Goal: Ask a question: Seek information or help from site administrators or community

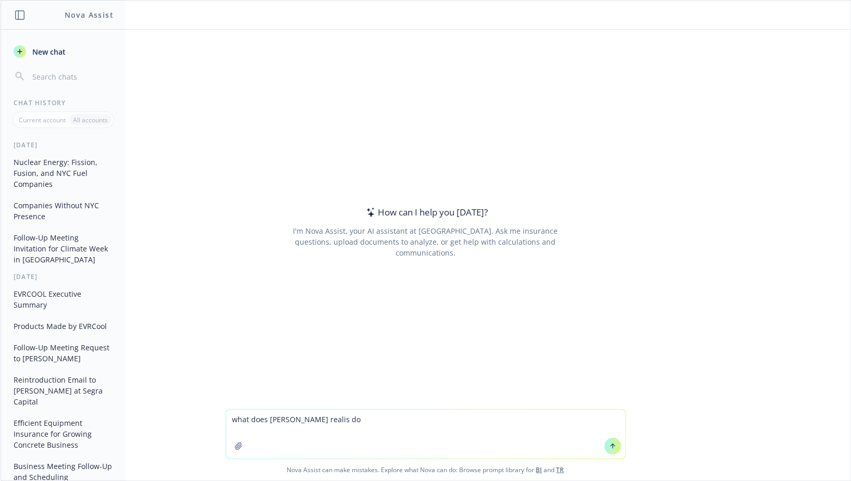
type textarea "what does [PERSON_NAME] realis do"
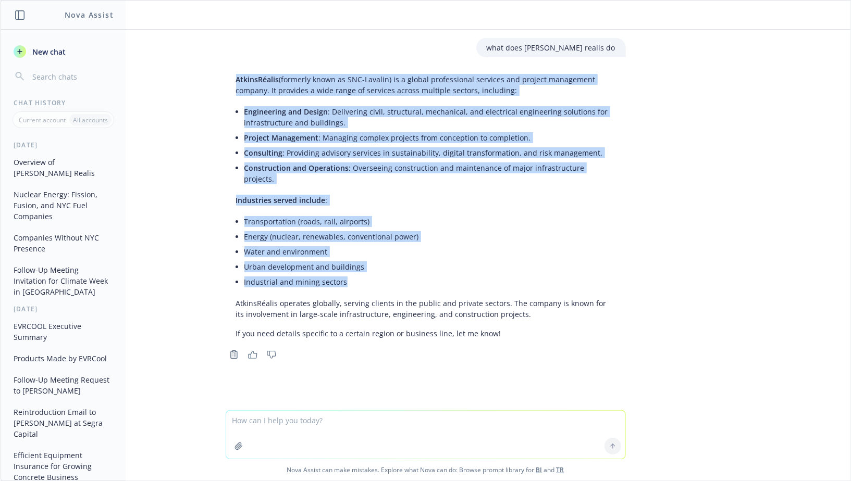
drag, startPoint x: 363, startPoint y: 270, endPoint x: 228, endPoint y: 81, distance: 232.0
click at [228, 81] on div "AtkinsRéalis (formerly known as SNC-Lavalin) is a global professional services …" at bounding box center [426, 206] width 400 height 273
copy div "AtkinsRéalis (formerly known as SNC-Lavalin) is a global professional services …"
